Goal: Information Seeking & Learning: Get advice/opinions

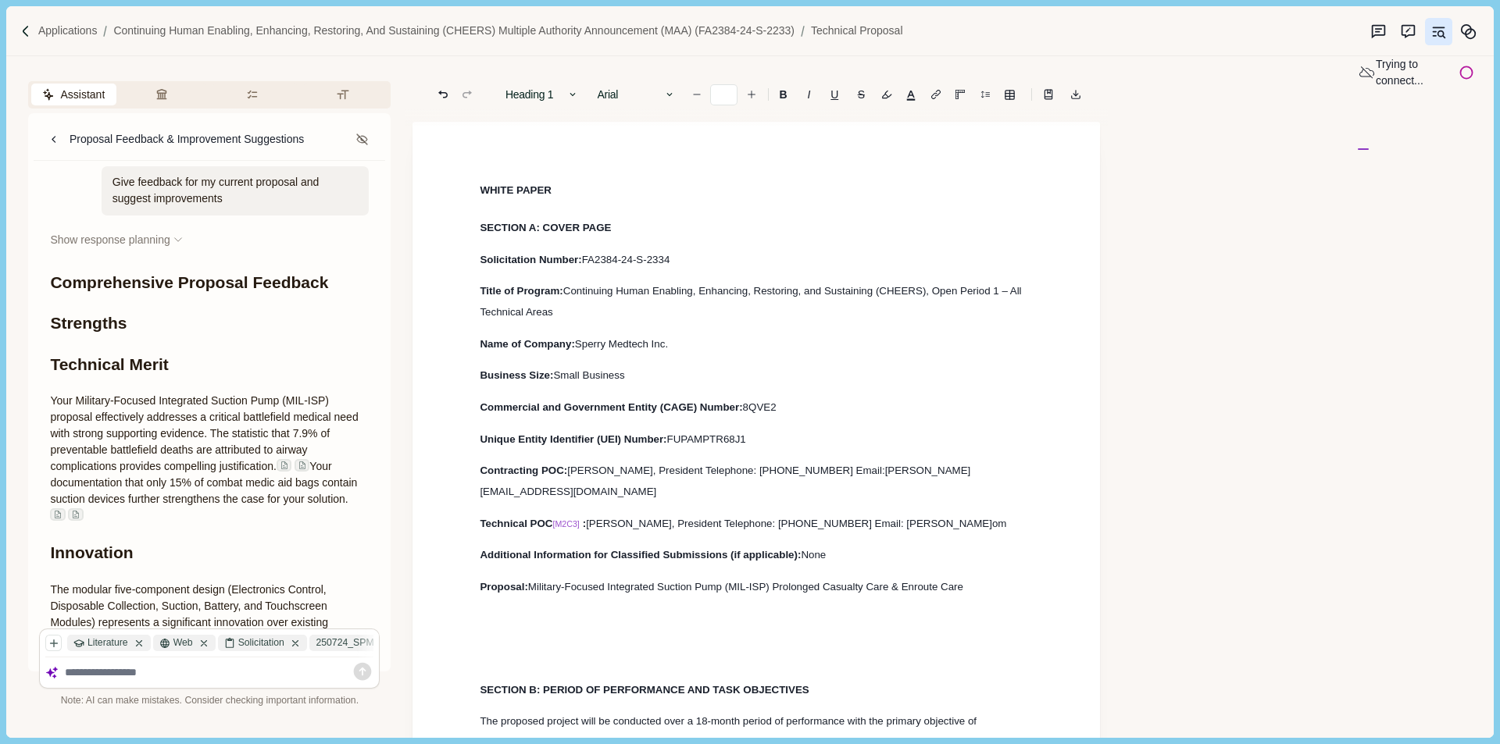
scroll to position [1172, 0]
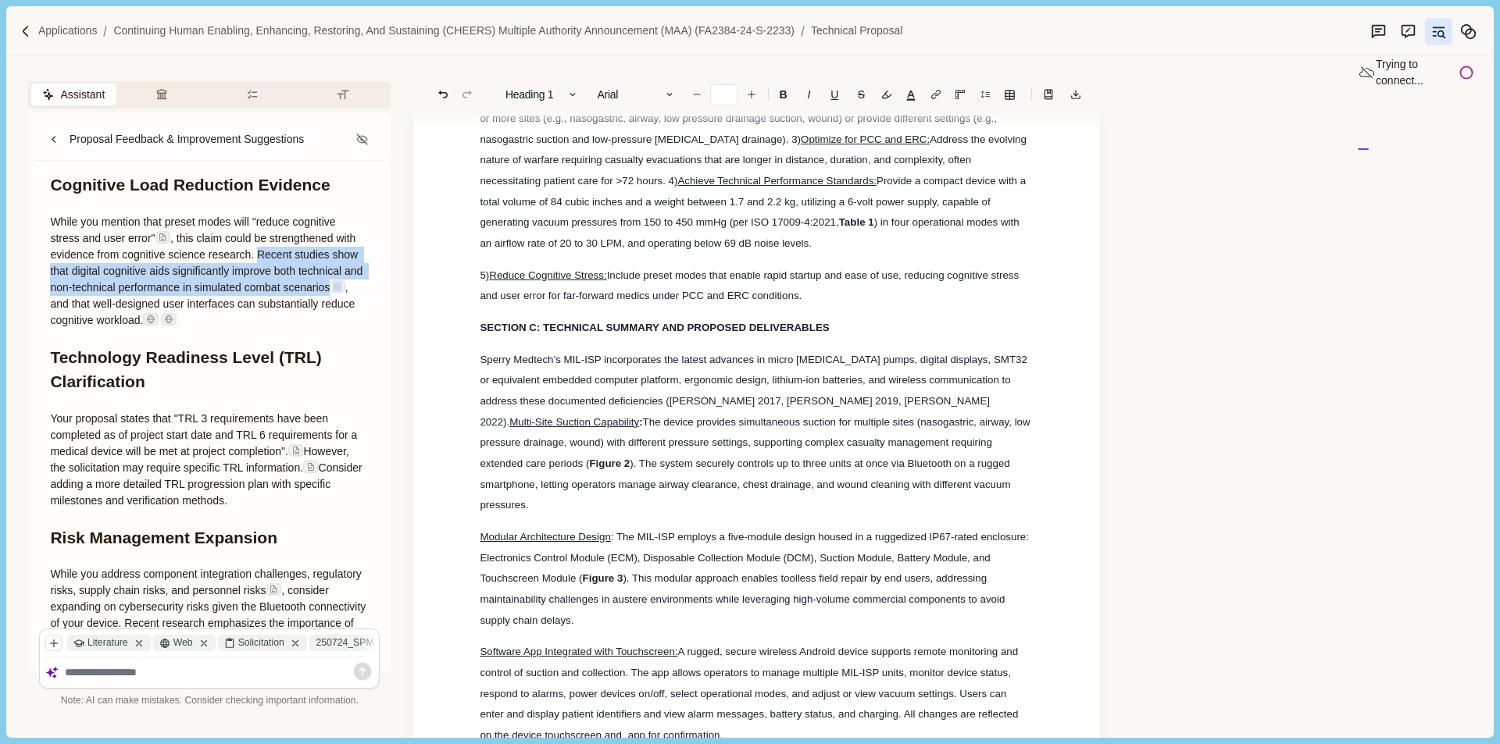
click at [123, 265] on span ", this claim could be strengthened with evidence from cognitive science researc…" at bounding box center [208, 263] width 316 height 62
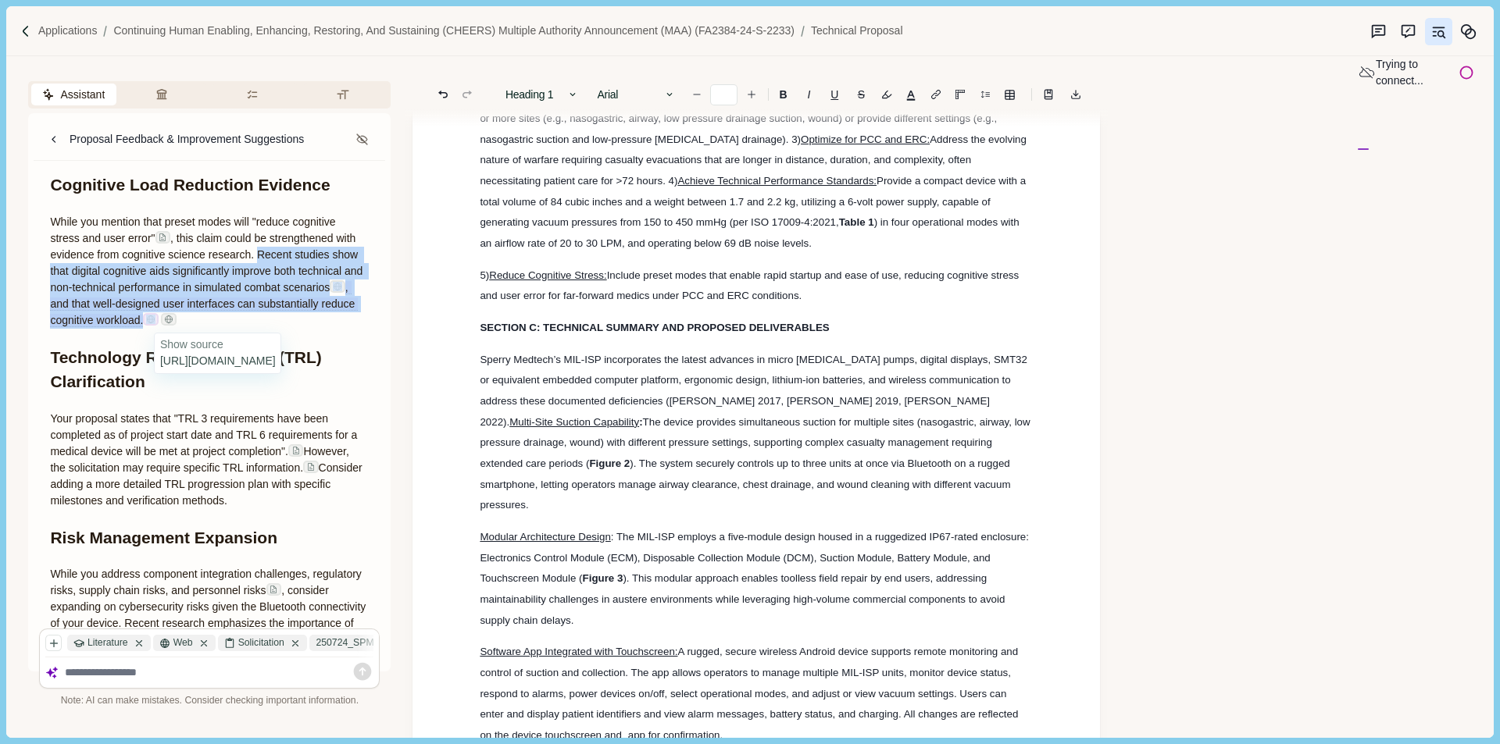
drag, startPoint x: 276, startPoint y: 255, endPoint x: 250, endPoint y: 316, distance: 66.2
click at [250, 316] on p "While you mention that preset modes will "reduce cognitive stress and user erro…" at bounding box center [209, 271] width 319 height 115
copy p "Recent studies show that digital cognitive aids significantly improve both tech…"
drag, startPoint x: 145, startPoint y: 309, endPoint x: 137, endPoint y: 309, distance: 8.6
click at [145, 309] on span ", and that well-designed user interfaces can substantially reduce cognitive wor…" at bounding box center [204, 303] width 308 height 45
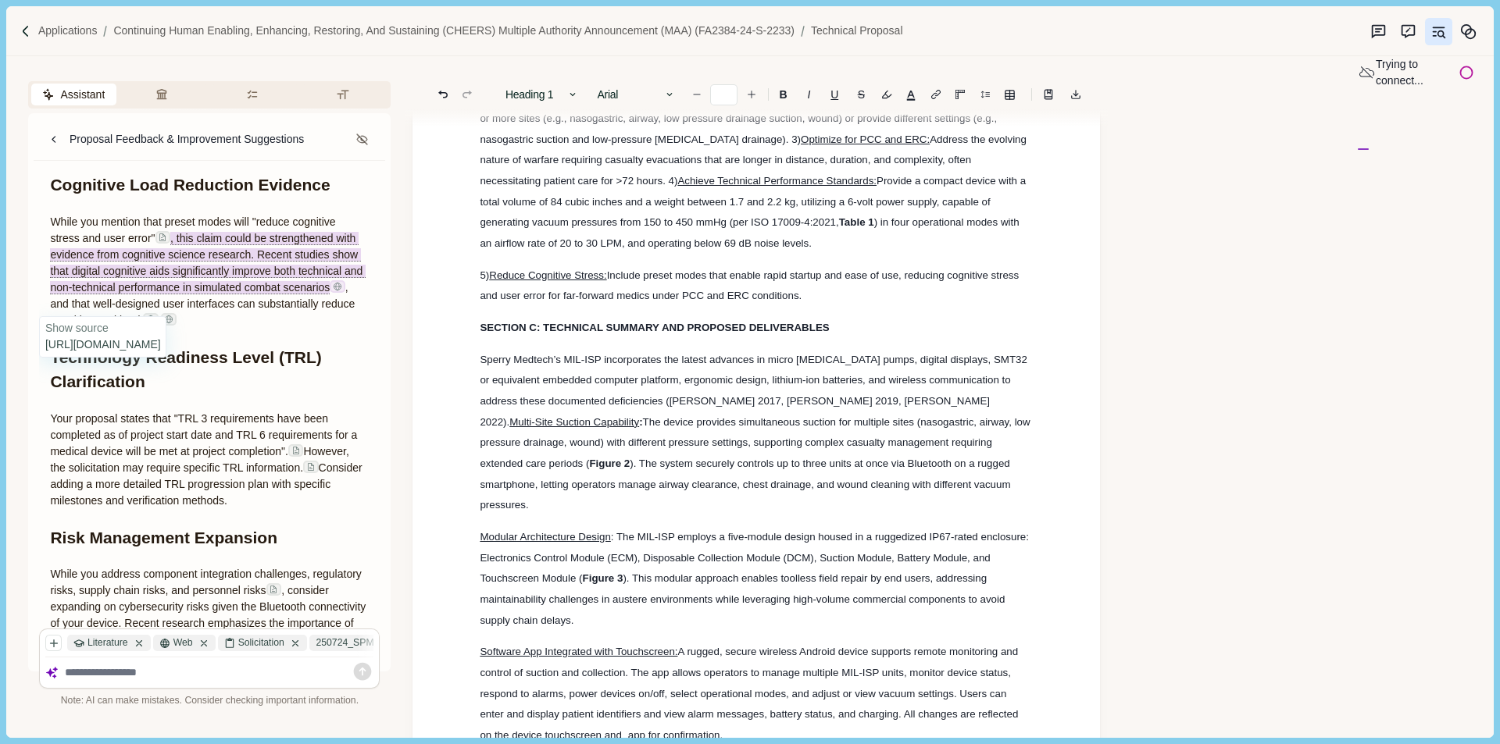
click at [333, 291] on img at bounding box center [337, 286] width 9 height 9
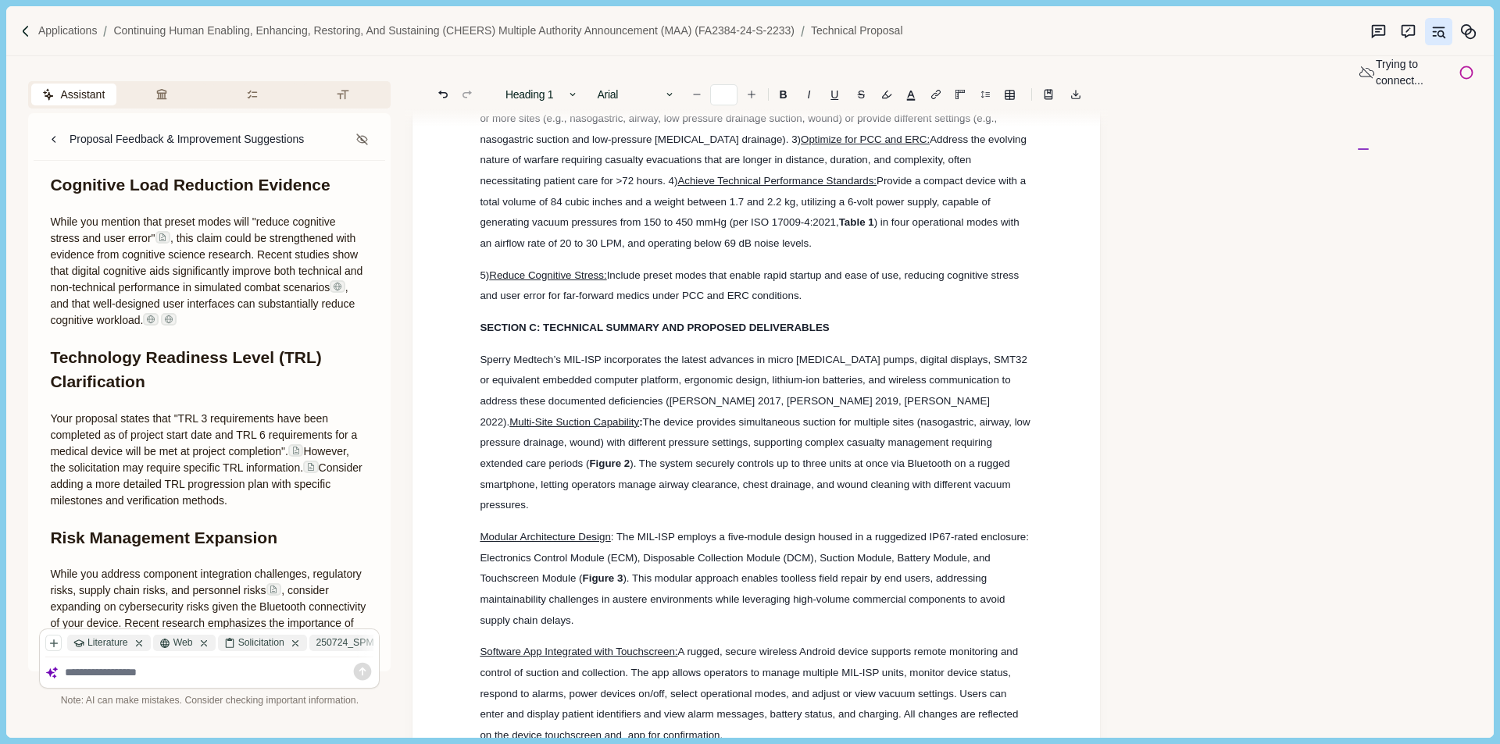
click at [280, 392] on h1 "Technology Readiness Level (TRL) Clarification" at bounding box center [209, 369] width 319 height 49
click at [155, 321] on img at bounding box center [150, 319] width 9 height 9
click at [173, 319] on img at bounding box center [168, 319] width 9 height 9
drag, startPoint x: 68, startPoint y: 487, endPoint x: 336, endPoint y: 498, distance: 268.1
click at [336, 498] on p "Your proposal states that "TRL 3 requirements have been completed as of project…" at bounding box center [209, 460] width 319 height 98
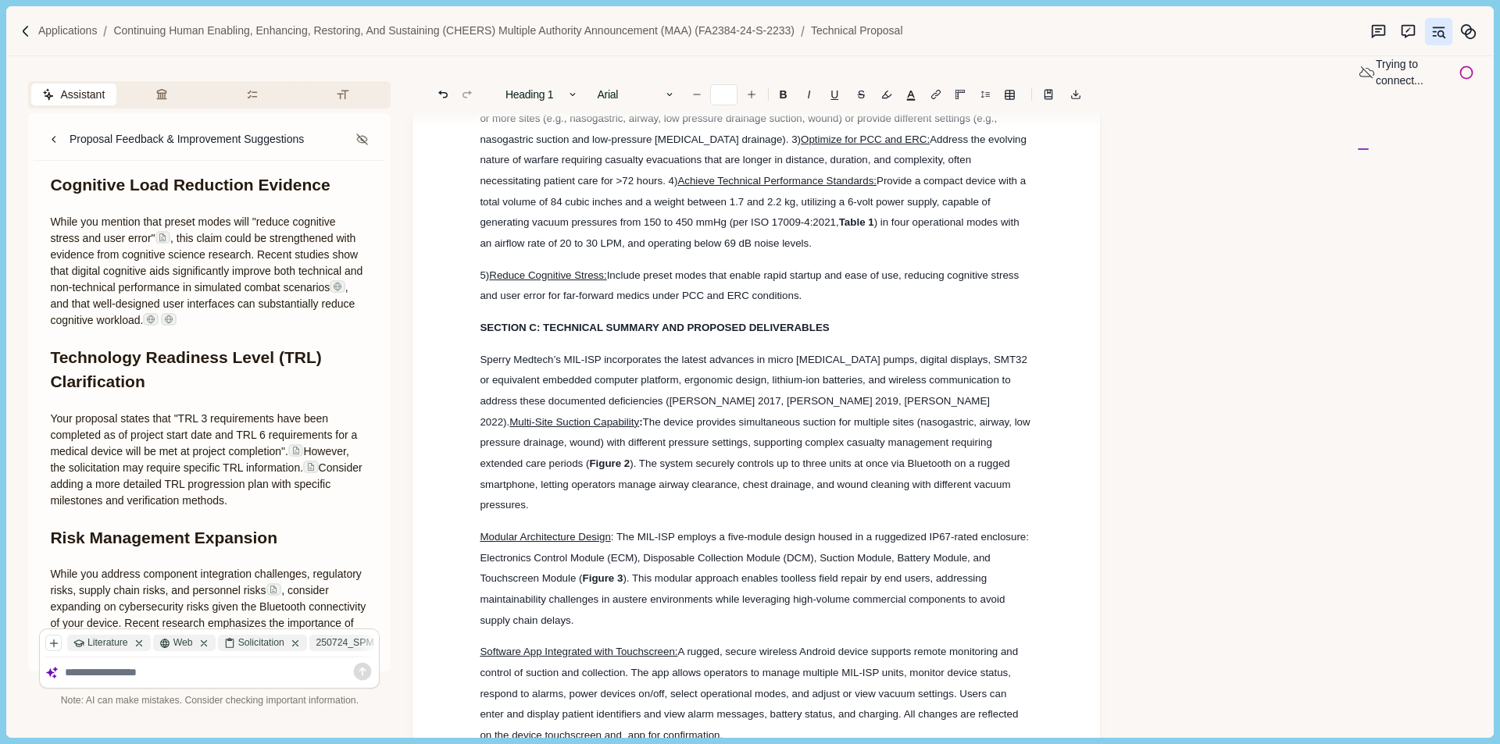
copy p "Consider adding a more detailed TRL progression plan with specific milestones a…"
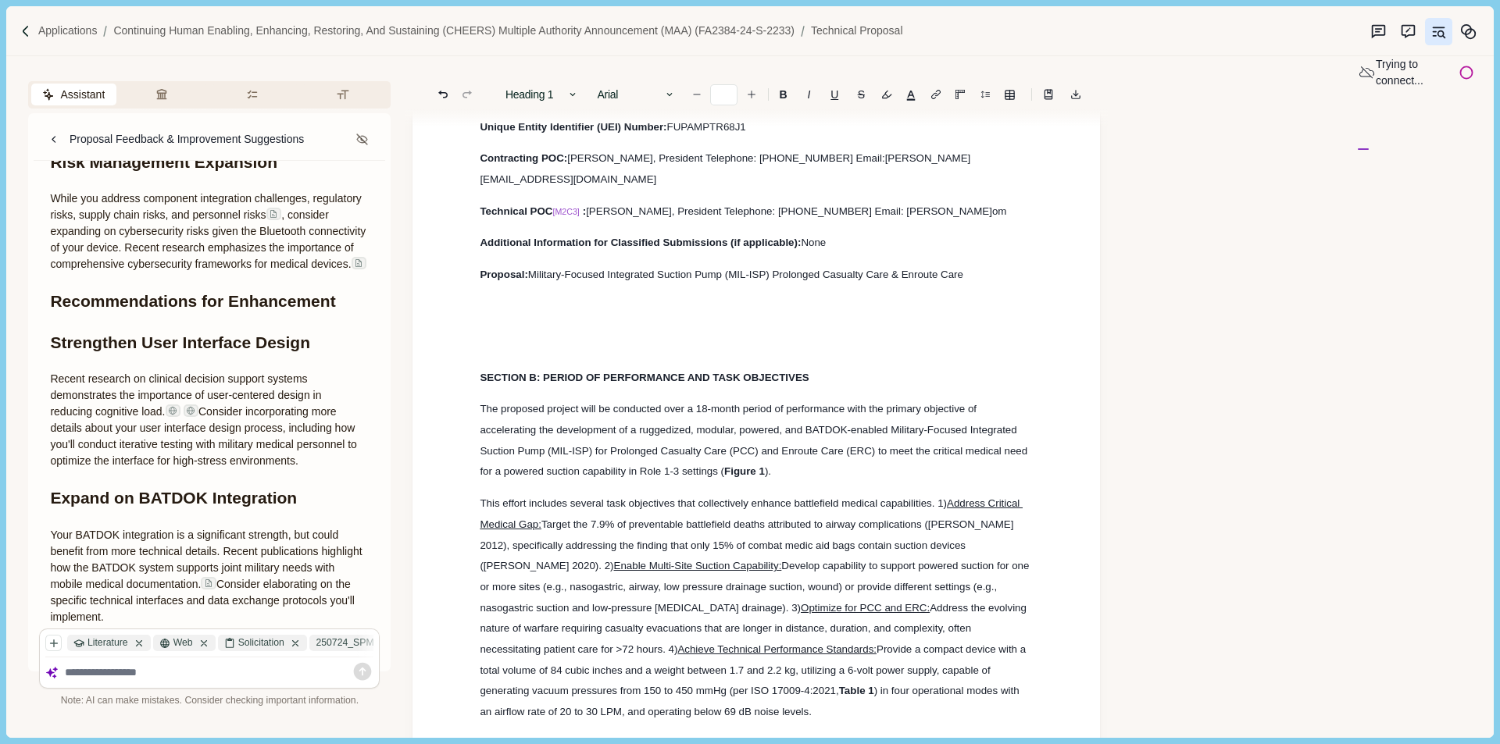
scroll to position [1718, 0]
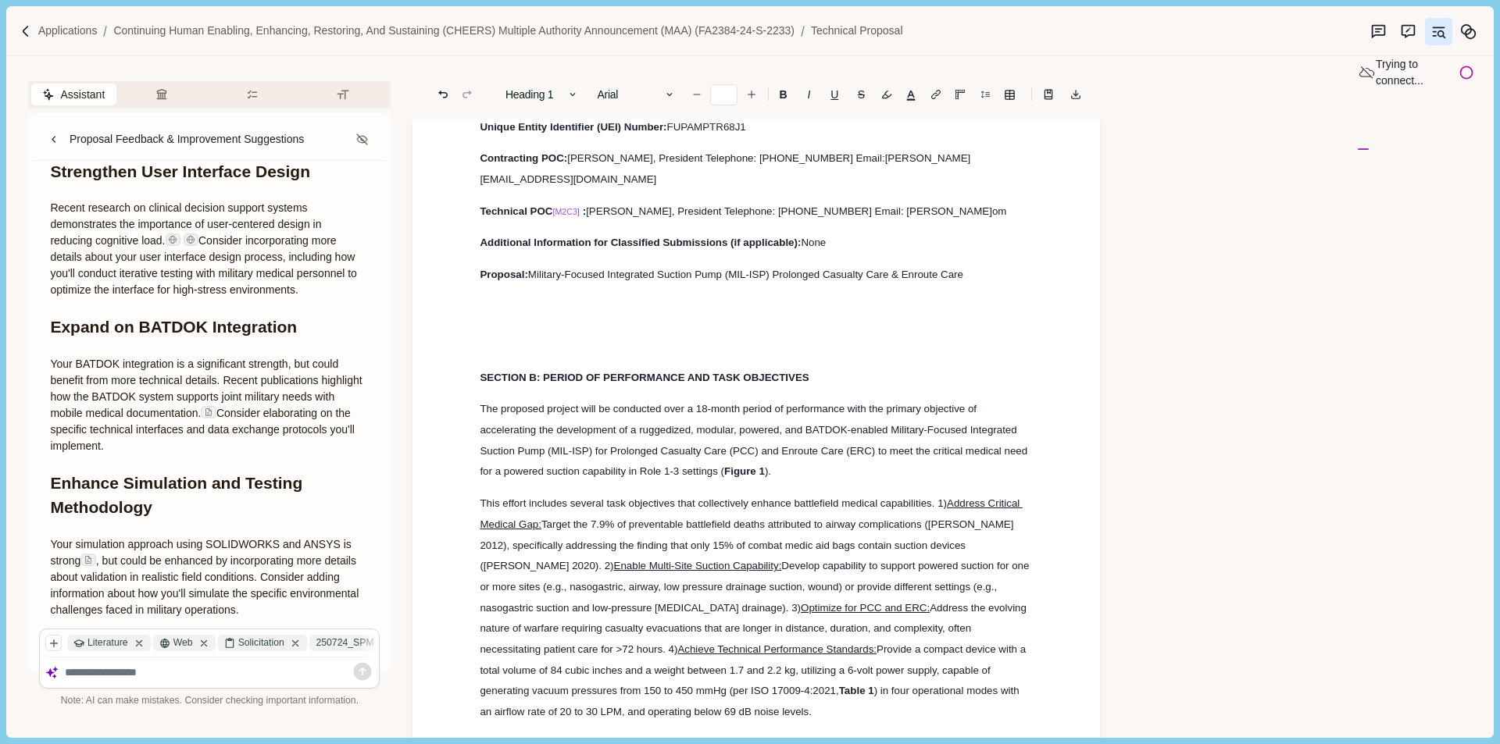
drag, startPoint x: 324, startPoint y: 312, endPoint x: 38, endPoint y: 230, distance: 297.2
click at [38, 230] on div "Give feedback for my current proposal and suggest improvements Show response pl…" at bounding box center [209, 440] width 351 height 558
copy p "Recent research on clinical decision support systems demonstrates the importanc…"
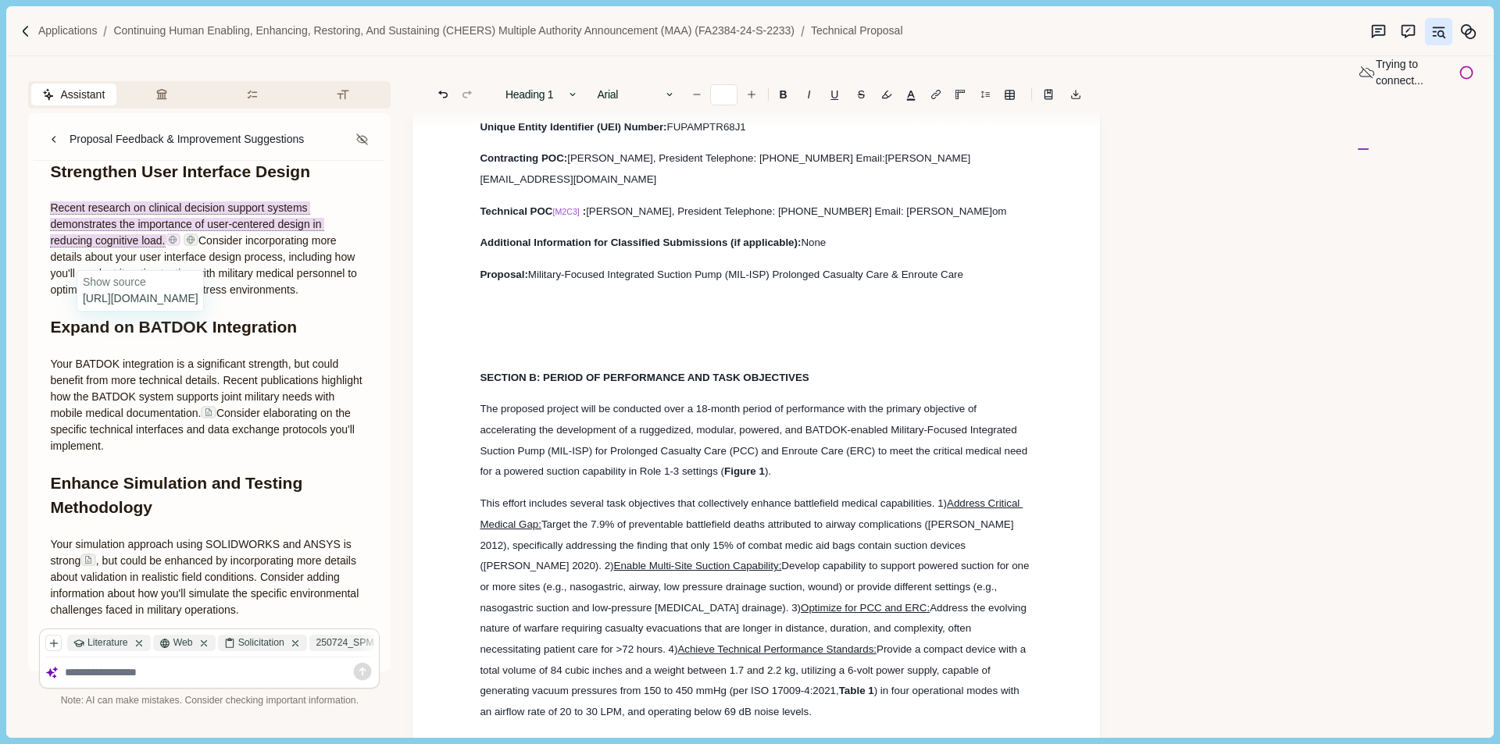
click at [176, 244] on img at bounding box center [172, 239] width 9 height 9
click at [193, 244] on img at bounding box center [190, 239] width 9 height 9
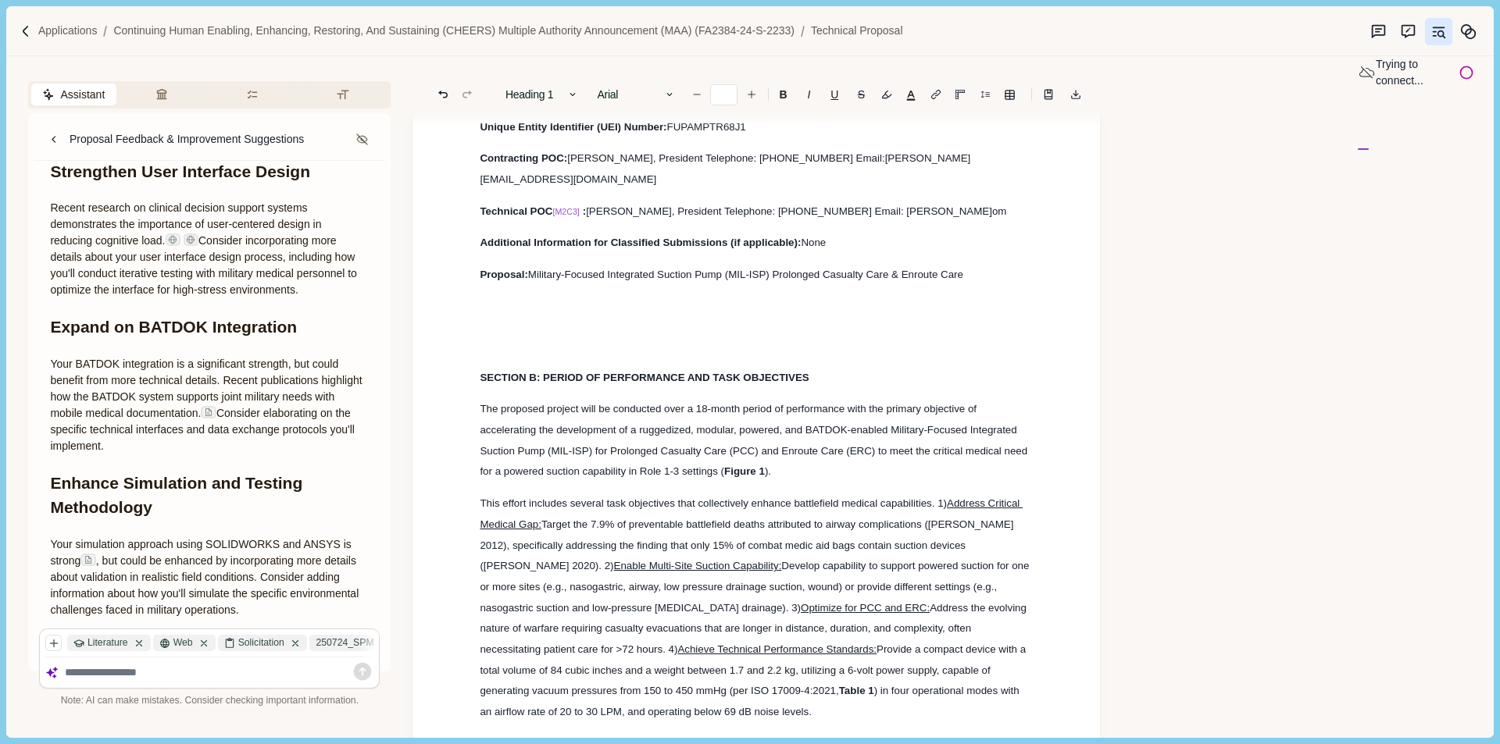
drag, startPoint x: 54, startPoint y: 384, endPoint x: 241, endPoint y: 466, distance: 204.9
click at [241, 455] on p "Your BATDOK integration is a significant strength, but could benefit from more …" at bounding box center [209, 405] width 319 height 98
click at [126, 437] on p "Your BATDOK integration is a significant strength, but could benefit from more …" at bounding box center [209, 405] width 319 height 98
drag, startPoint x: 48, startPoint y: 382, endPoint x: 247, endPoint y: 459, distance: 212.9
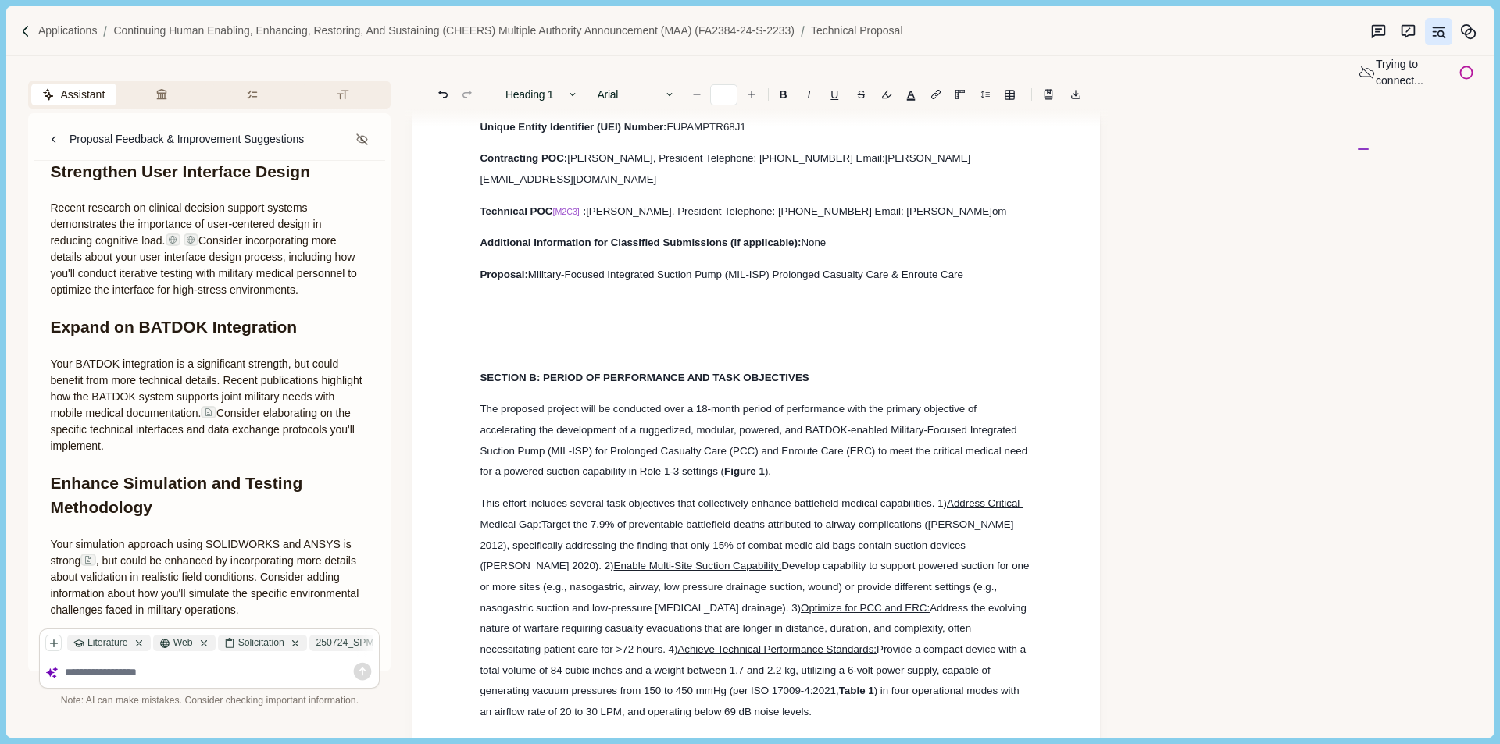
copy p "Your BATDOK integration is a significant strength, but could benefit from more …"
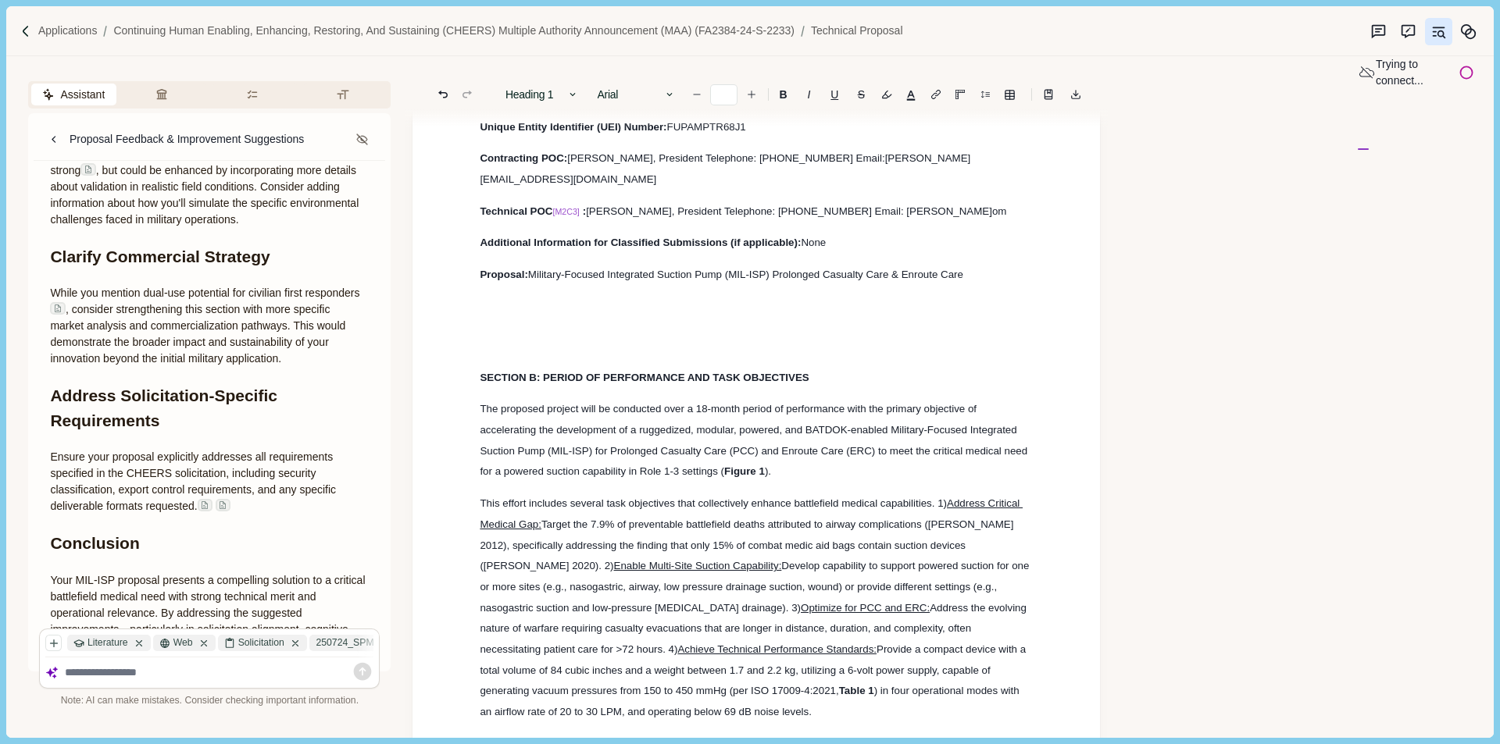
scroll to position [2031, 0]
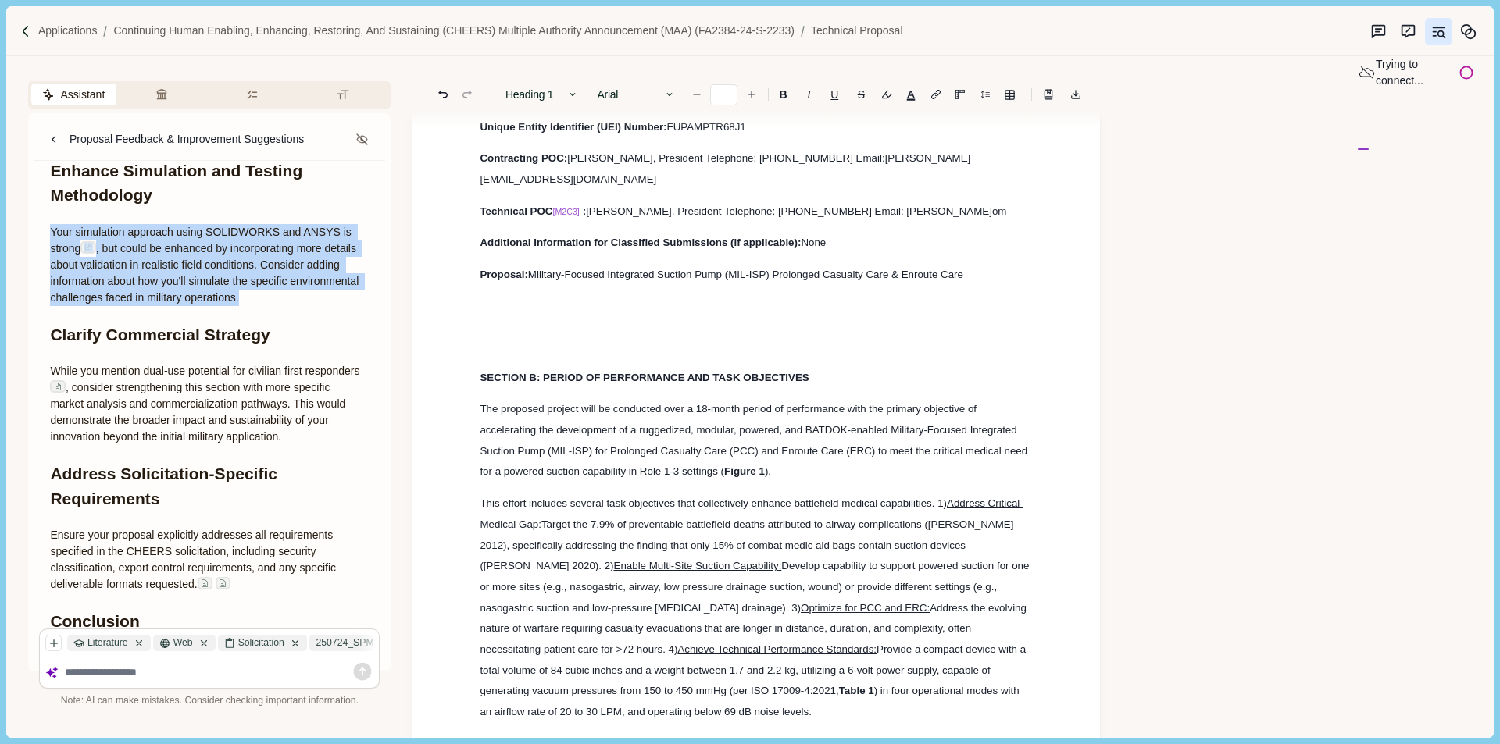
drag, startPoint x: 50, startPoint y: 245, endPoint x: 316, endPoint y: 314, distance: 275.1
click at [316, 306] on p "Your simulation approach using SOLIDWORKS and ANSYS is strong , but could be en…" at bounding box center [209, 265] width 319 height 82
copy p "Your simulation approach using SOLIDWORKS and ANSYS is strong , but could be en…"
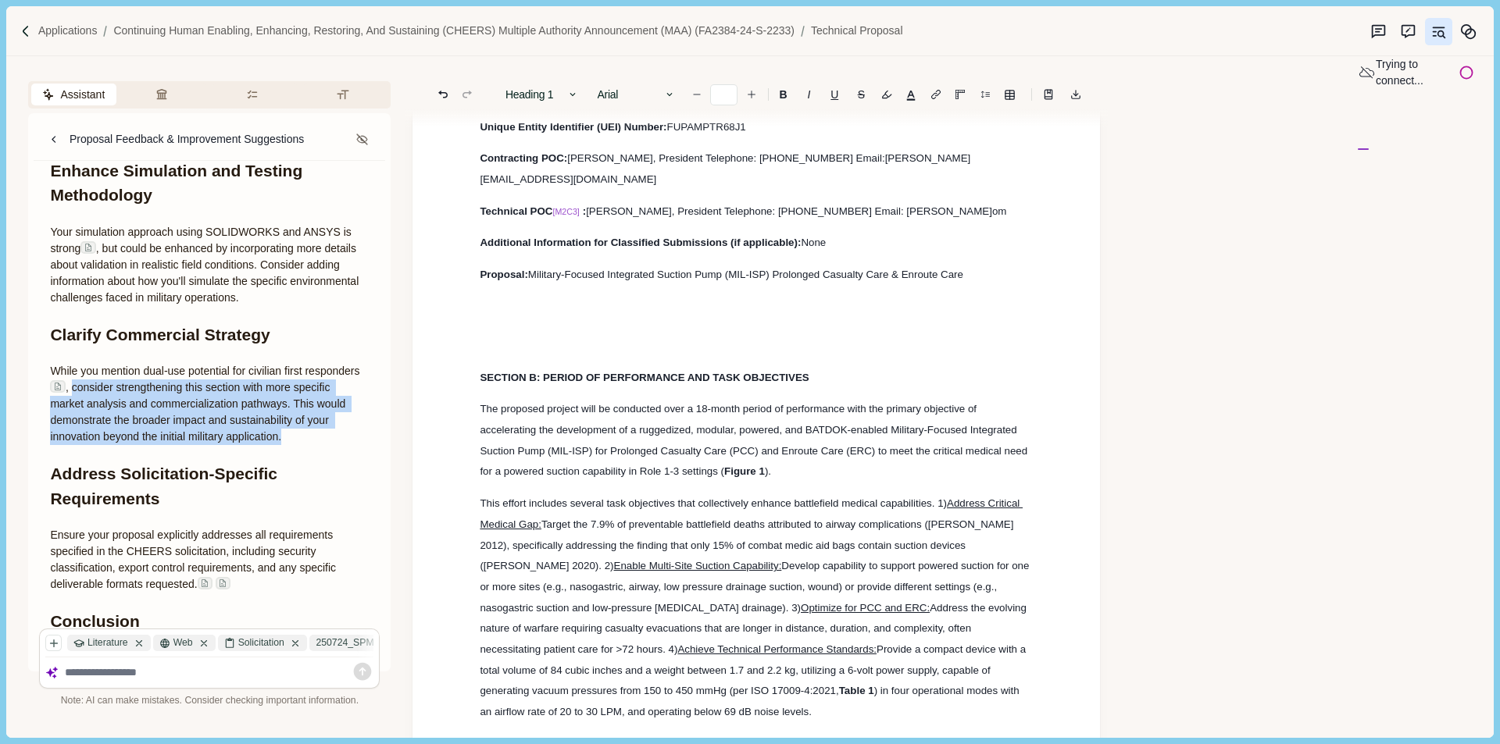
drag, startPoint x: 127, startPoint y: 405, endPoint x: 317, endPoint y: 454, distance: 196.6
click at [317, 445] on p "While you mention dual-use potential for civilian first responders , consider s…" at bounding box center [209, 404] width 319 height 82
copy p "consider strengthening this section with more specific market analysis and comm…"
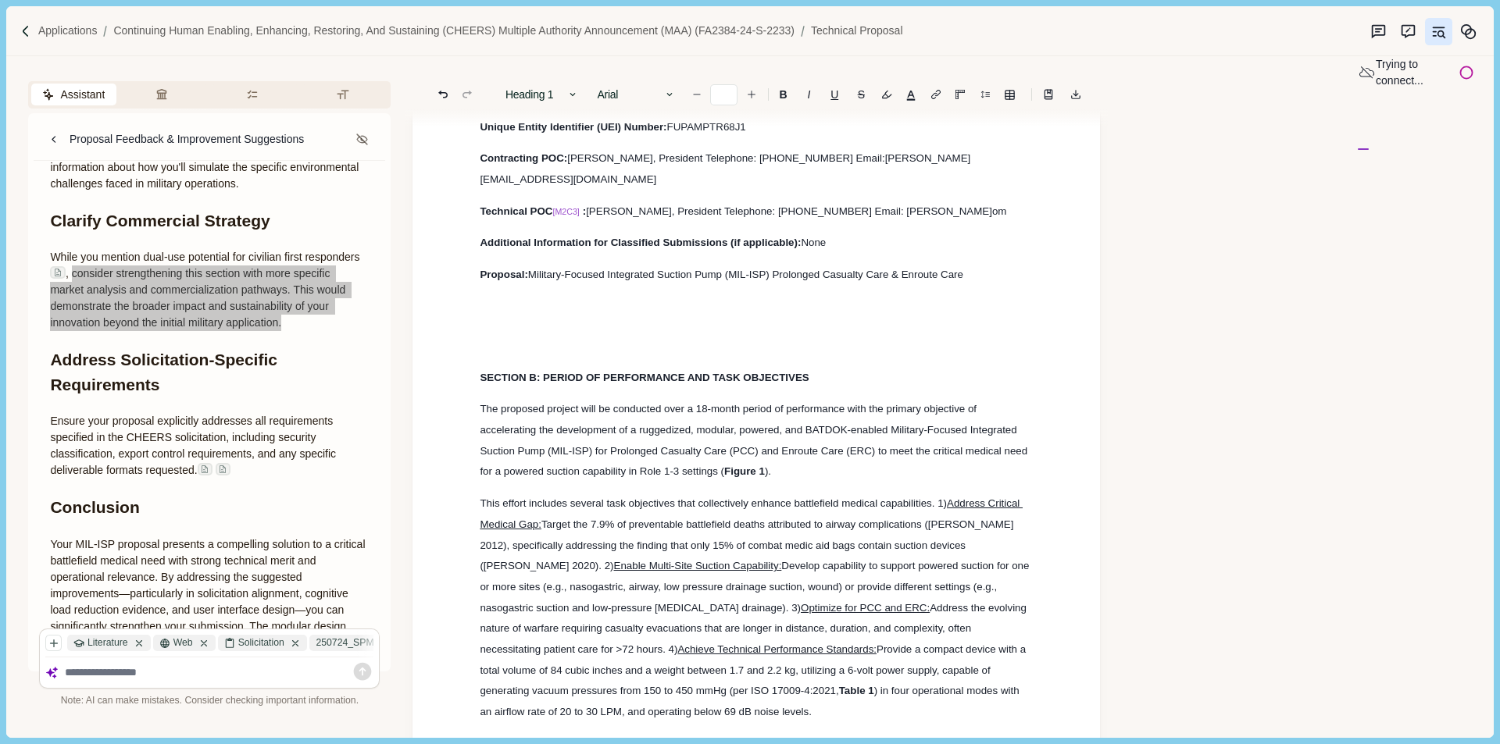
scroll to position [2241, 0]
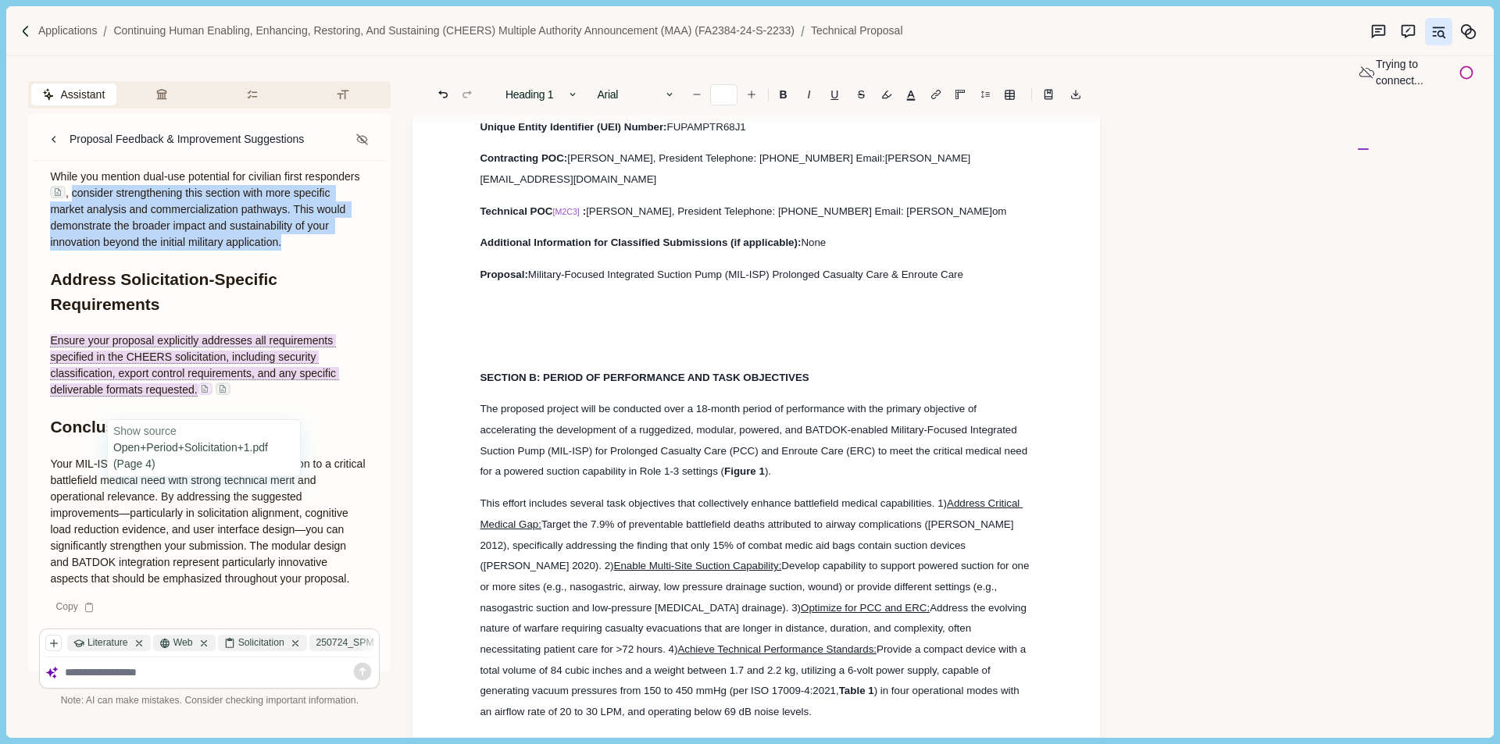
click at [202, 393] on img at bounding box center [204, 388] width 9 height 9
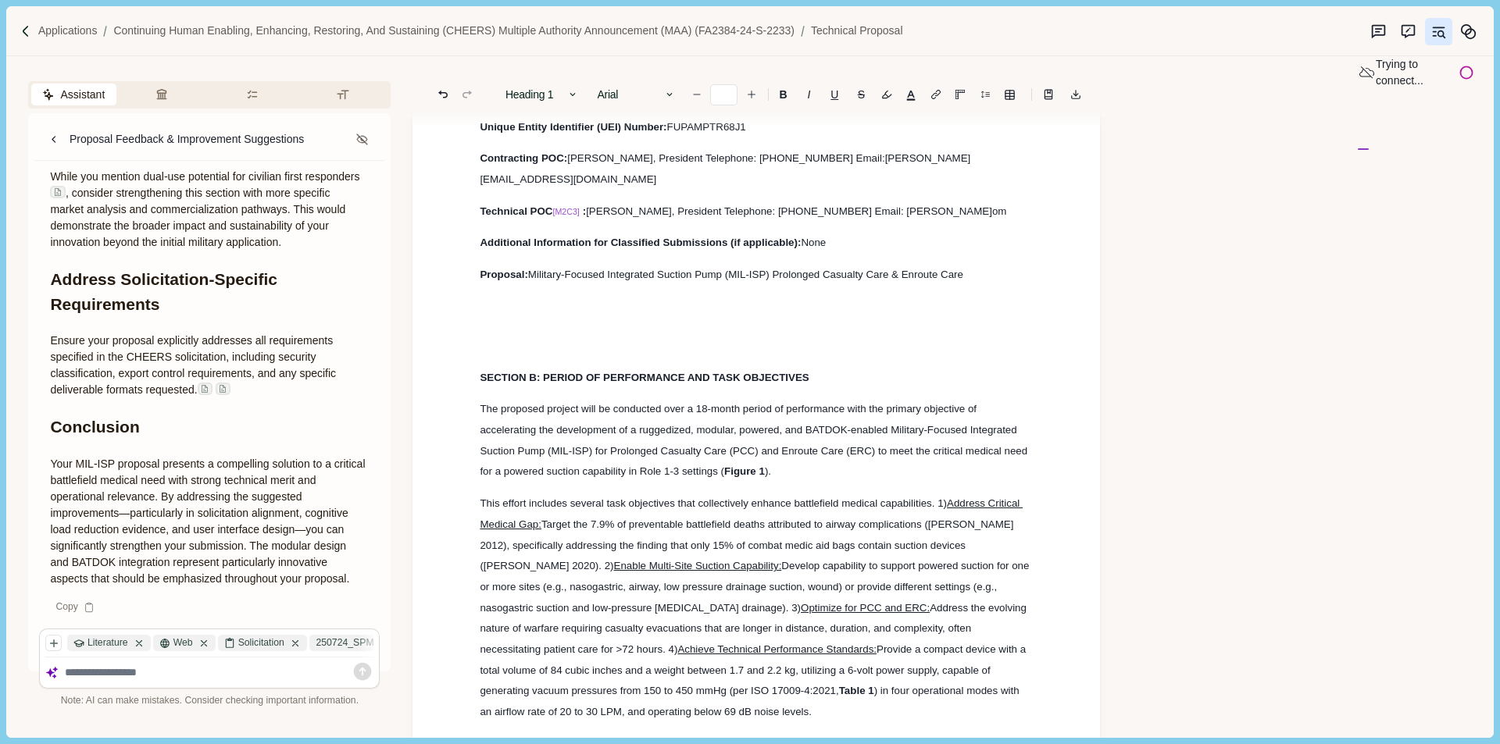
click at [187, 373] on span "Ensure your proposal explicitly addresses all requirements specified in the CHE…" at bounding box center [194, 365] width 289 height 62
